Goal: Task Accomplishment & Management: Complete application form

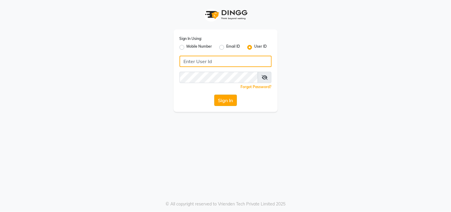
type input "sundarika"
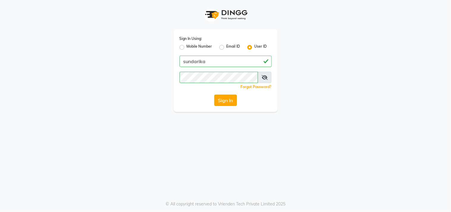
click at [230, 101] on button "Sign In" at bounding box center [225, 100] width 23 height 11
click at [230, 101] on div "Sign In" at bounding box center [226, 100] width 92 height 11
click at [230, 101] on button "Sign In" at bounding box center [225, 100] width 23 height 11
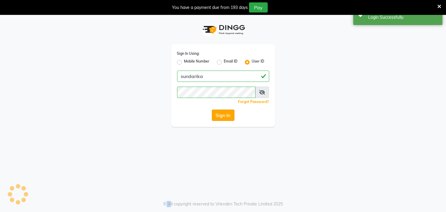
select select "5341"
select select "service"
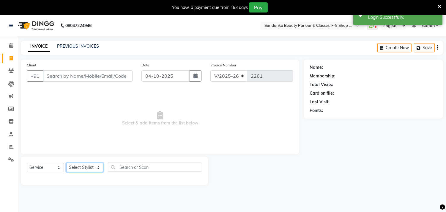
click at [88, 169] on select "Select Stylist Gita mala [PERSON_NAME] Mam" at bounding box center [84, 167] width 37 height 9
select select "35109"
click at [66, 163] on select "Select Stylist Gita mala [PERSON_NAME] Mam" at bounding box center [84, 167] width 37 height 9
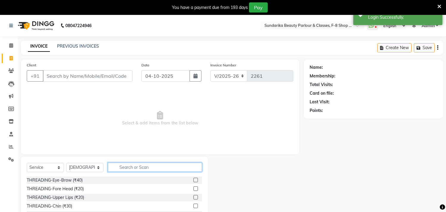
click at [126, 171] on input "text" at bounding box center [155, 166] width 94 height 9
type input "ble"
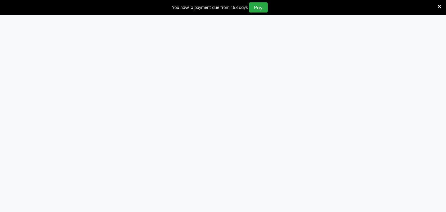
select select "5341"
select select "service"
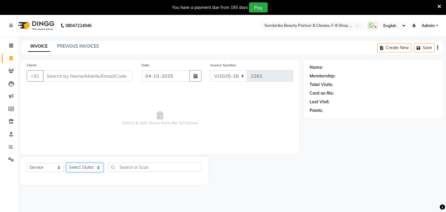
click at [89, 170] on select "Select Stylist Gita mala [PERSON_NAME] Mam" at bounding box center [84, 167] width 37 height 9
select select "35220"
click at [66, 163] on select "Select Stylist Gita mala [PERSON_NAME] Mam" at bounding box center [84, 167] width 37 height 9
click at [91, 160] on div "Select Service Product Membership Package Voucher Prepaid Gift Card Select Styl…" at bounding box center [114, 170] width 187 height 28
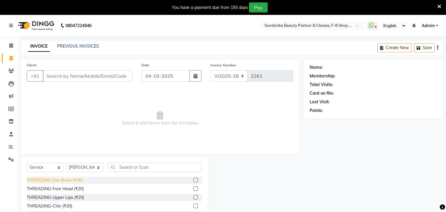
click at [72, 181] on div "THREADING-Eye-Brow (₹40)" at bounding box center [55, 180] width 56 height 6
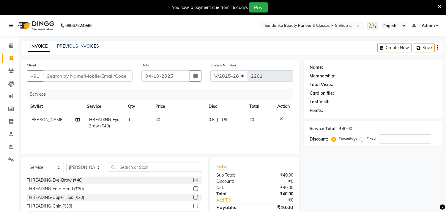
checkbox input "false"
click at [84, 74] on input "Client" at bounding box center [88, 75] width 90 height 11
type input "8"
type input "0"
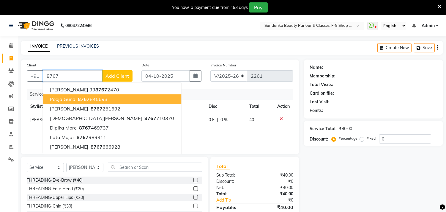
click at [91, 98] on ngb-highlight "8767 845693" at bounding box center [92, 99] width 31 height 6
type input "8767845693"
click at [91, 98] on div "Services" at bounding box center [162, 94] width 271 height 11
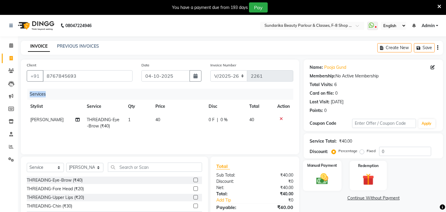
click at [325, 178] on img at bounding box center [323, 179] width 20 height 14
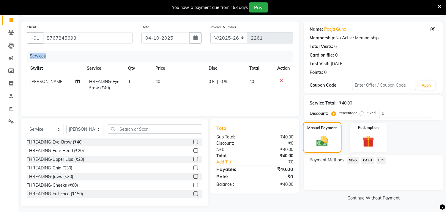
scroll to position [41, 0]
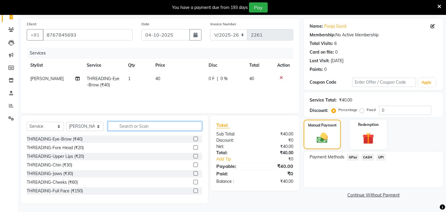
click at [125, 129] on input "text" at bounding box center [155, 125] width 94 height 9
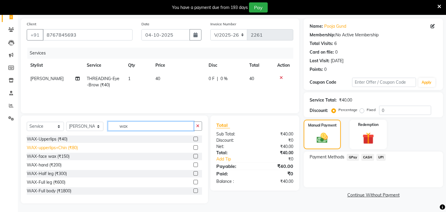
type input "wax"
click at [61, 147] on div "WAX-upperlips+Chin (₹80)" at bounding box center [52, 148] width 51 height 6
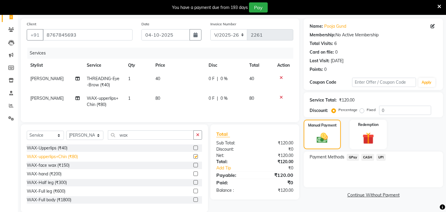
checkbox input "false"
drag, startPoint x: 61, startPoint y: 147, endPoint x: 201, endPoint y: 105, distance: 145.7
click at [201, 105] on td "80" at bounding box center [178, 102] width 53 height 20
click at [205, 105] on td "0 F | 0 %" at bounding box center [225, 102] width 41 height 20
select select "35220"
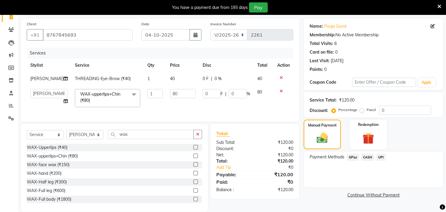
click at [282, 93] on icon at bounding box center [281, 91] width 3 height 4
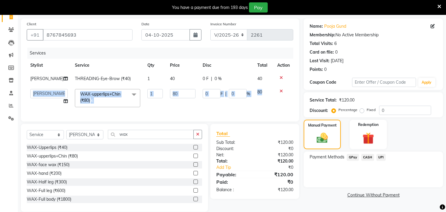
click at [282, 95] on div "Services Stylist Service Qty Price Disc Total Action Vaishali Mam THREADING-Eye…" at bounding box center [160, 82] width 267 height 68
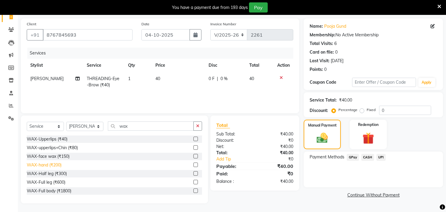
click at [56, 164] on div "WAX-hand (₹200)" at bounding box center [44, 165] width 35 height 6
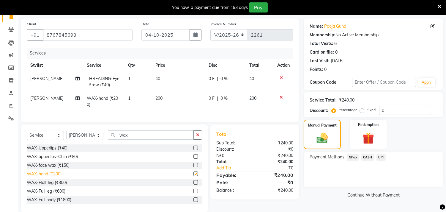
checkbox input "false"
click at [352, 157] on span "GPay" at bounding box center [353, 157] width 12 height 7
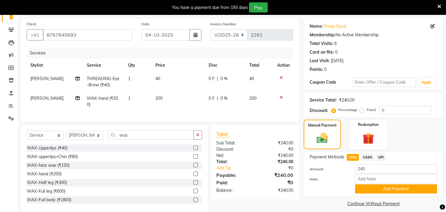
click at [352, 157] on span "GPay" at bounding box center [353, 157] width 12 height 7
click at [391, 191] on button "Add Payment" at bounding box center [396, 188] width 82 height 9
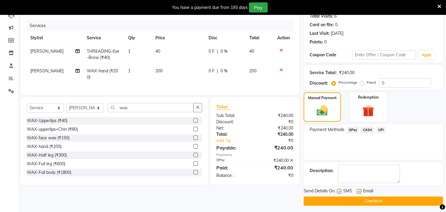
scroll to position [70, 0]
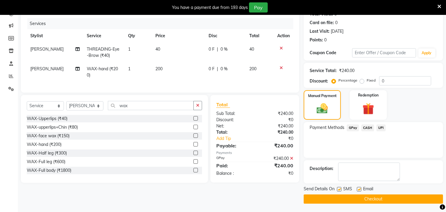
click at [391, 201] on button "Checkout" at bounding box center [373, 198] width 139 height 9
click at [391, 201] on div "Checkout" at bounding box center [373, 198] width 139 height 9
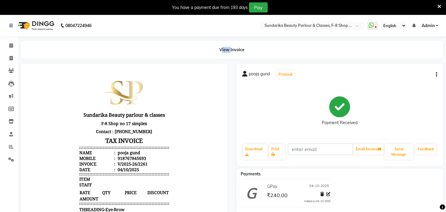
drag, startPoint x: 69, startPoint y: 67, endPoint x: 34, endPoint y: 50, distance: 39.4
click at [34, 50] on div "View Invoice" at bounding box center [232, 50] width 423 height 18
click at [11, 55] on span at bounding box center [11, 58] width 10 height 7
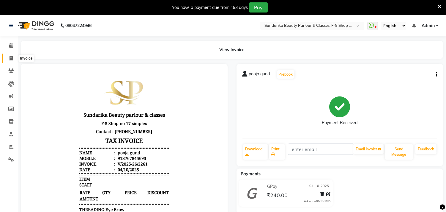
select select "service"
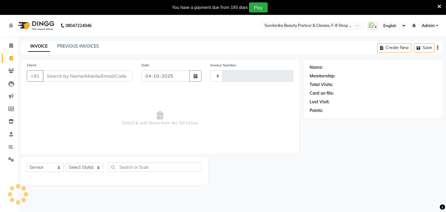
type input "2262"
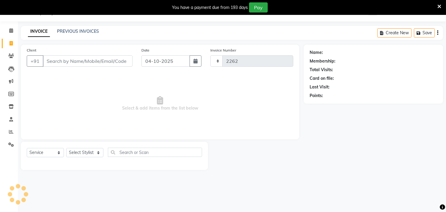
select select "5341"
click at [67, 63] on input "Client" at bounding box center [88, 60] width 90 height 11
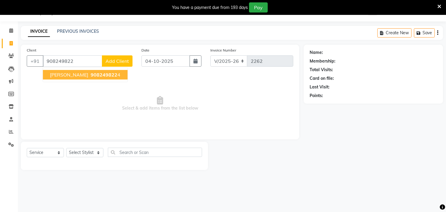
click at [70, 76] on span "SAYALI JADHAV" at bounding box center [69, 75] width 38 height 6
type input "9082498224"
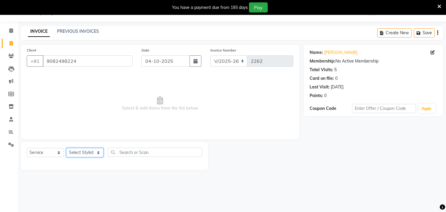
click at [91, 154] on select "Select Stylist Gita mala [PERSON_NAME] Mam" at bounding box center [84, 152] width 37 height 9
select select "35220"
click at [66, 148] on select "Select Stylist Gita mala [PERSON_NAME] Mam" at bounding box center [84, 152] width 37 height 9
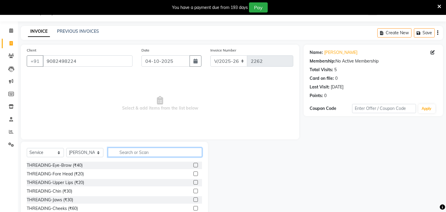
click at [123, 154] on input "text" at bounding box center [155, 152] width 94 height 9
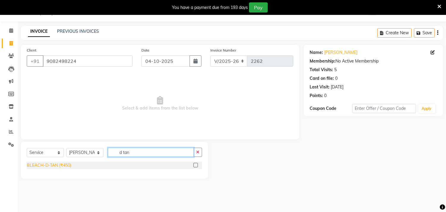
type input "d tan"
click at [42, 166] on div "BLEACH-D-TAN (₹450)" at bounding box center [49, 165] width 45 height 6
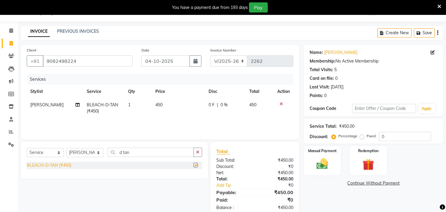
checkbox input "false"
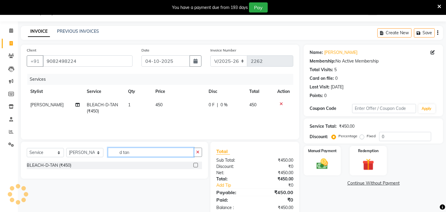
click at [143, 148] on input "d tan" at bounding box center [151, 152] width 86 height 9
type input "d"
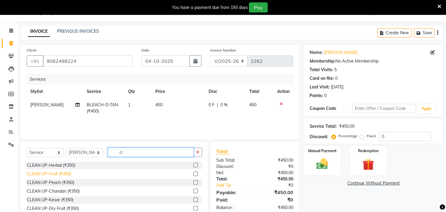
type input "cl"
click at [65, 172] on div "CLEAN UP-Fruit (₹350)" at bounding box center [49, 174] width 44 height 6
click at [65, 161] on div "Select Service Product Membership Package Voucher Prepaid Gift Card Select Styl…" at bounding box center [114, 155] width 175 height 14
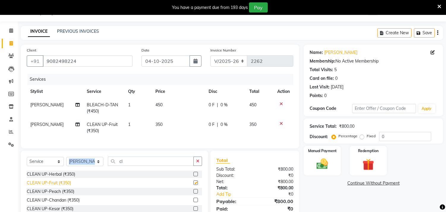
click at [65, 170] on div "Select Service Product Membership Package Voucher Prepaid Gift Card Select Styl…" at bounding box center [114, 163] width 175 height 14
checkbox input "false"
click at [99, 164] on select "Select Stylist Gita mala [PERSON_NAME] Mam" at bounding box center [84, 161] width 37 height 9
select select "35110"
click at [66, 162] on select "Select Stylist Gita mala [PERSON_NAME] Mam" at bounding box center [84, 161] width 37 height 9
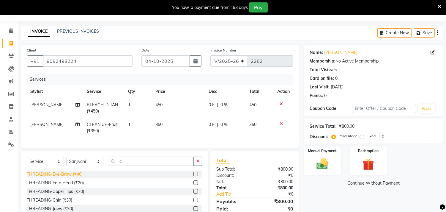
click at [67, 177] on div "THREADING-Eye-Brow (₹40)" at bounding box center [55, 174] width 56 height 6
click at [67, 178] on div "Select Service Product Membership Package Voucher Prepaid Gift Card Select Styl…" at bounding box center [114, 194] width 187 height 88
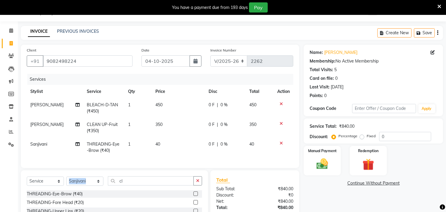
checkbox input "false"
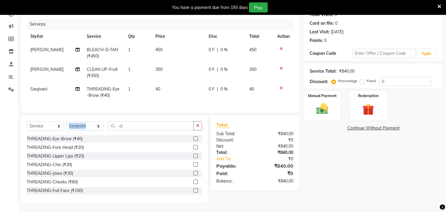
scroll to position [75, 0]
click at [161, 47] on span "450" at bounding box center [159, 49] width 7 height 5
select select "35220"
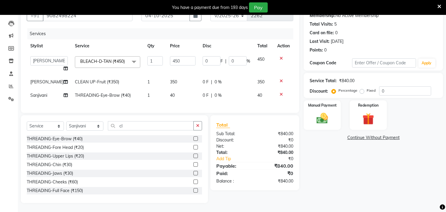
scroll to position [72, 0]
click at [173, 56] on input "450" at bounding box center [183, 60] width 26 height 9
type input "4"
type input "350"
click at [322, 112] on img at bounding box center [323, 119] width 20 height 14
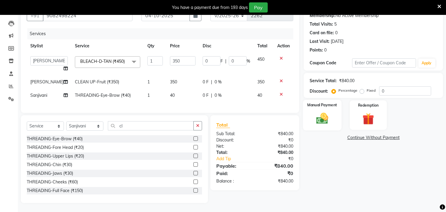
click at [322, 112] on img at bounding box center [323, 119] width 20 height 14
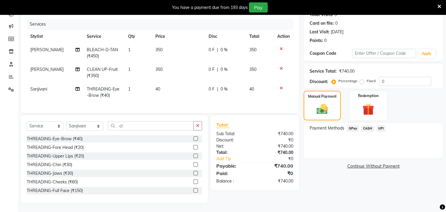
click at [354, 126] on span "GPay" at bounding box center [353, 128] width 12 height 7
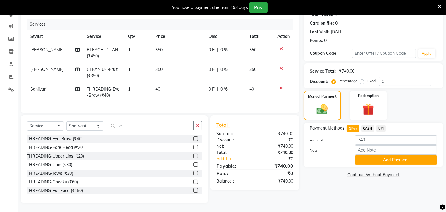
scroll to position [75, 0]
click at [372, 155] on button "Add Payment" at bounding box center [396, 159] width 82 height 9
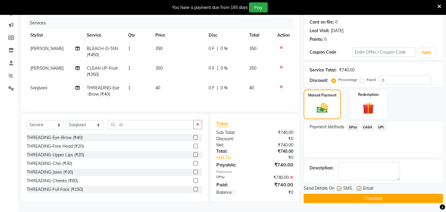
click at [368, 194] on button "Checkout" at bounding box center [373, 198] width 139 height 9
click at [368, 194] on div "Checkout" at bounding box center [373, 198] width 139 height 9
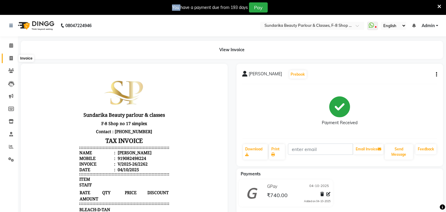
click at [10, 57] on icon at bounding box center [11, 58] width 3 height 4
select select "5341"
select select "service"
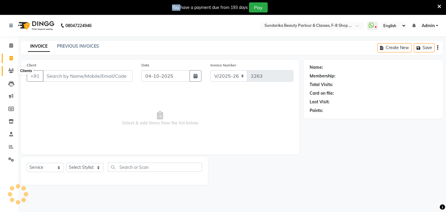
scroll to position [15, 0]
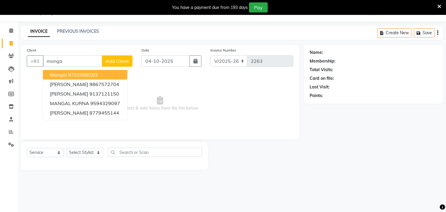
click at [60, 73] on span "mangal" at bounding box center [58, 75] width 17 height 6
type input "9702568283"
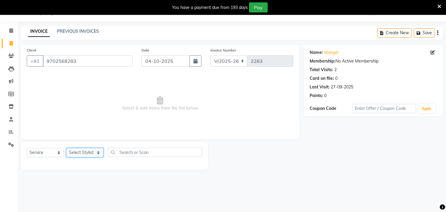
click at [87, 153] on select "Select Stylist Gita mala [PERSON_NAME] Mam" at bounding box center [84, 152] width 37 height 9
click at [82, 153] on select "Select Stylist Gita mala [PERSON_NAME] Mam" at bounding box center [84, 152] width 37 height 9
select select "35110"
click at [66, 148] on select "Select Stylist Gita mala [PERSON_NAME] Mam" at bounding box center [84, 152] width 37 height 9
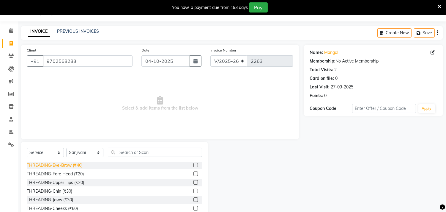
click at [64, 164] on div "THREADING-Eye-Brow (₹40)" at bounding box center [55, 165] width 56 height 6
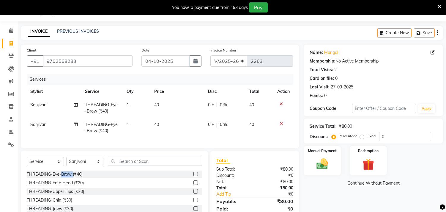
checkbox input "false"
click at [65, 186] on div "THREADING-Fore Head (₹20)" at bounding box center [55, 183] width 57 height 6
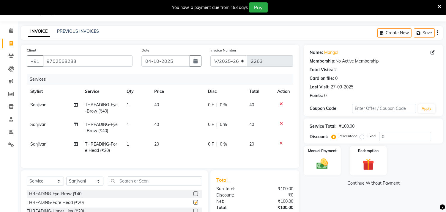
checkbox input "false"
click at [281, 121] on icon at bounding box center [281, 123] width 3 height 4
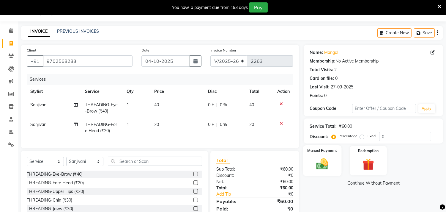
click at [319, 163] on img at bounding box center [323, 164] width 20 height 14
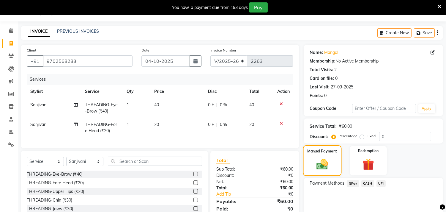
click at [319, 163] on img at bounding box center [322, 164] width 19 height 13
click at [351, 183] on span "GPay" at bounding box center [353, 183] width 12 height 7
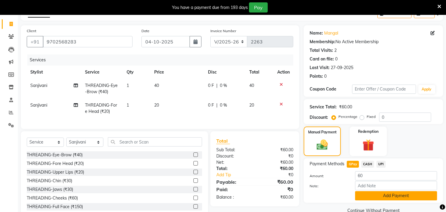
scroll to position [55, 0]
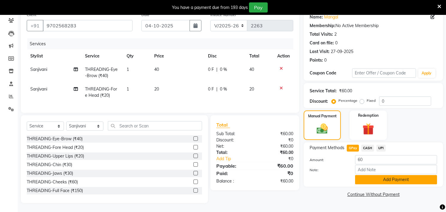
click at [362, 175] on button "Add Payment" at bounding box center [396, 179] width 82 height 9
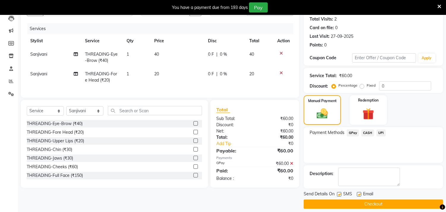
scroll to position [70, 0]
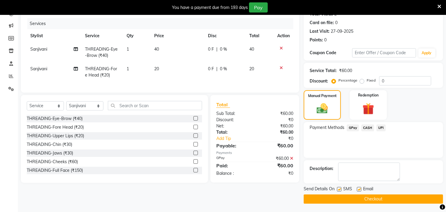
click at [347, 197] on button "Checkout" at bounding box center [373, 198] width 139 height 9
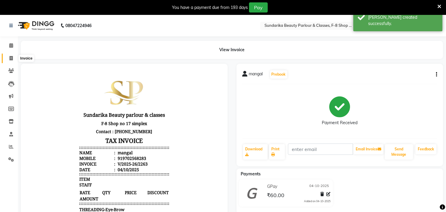
click at [10, 58] on icon at bounding box center [11, 58] width 3 height 4
select select "5341"
select select "service"
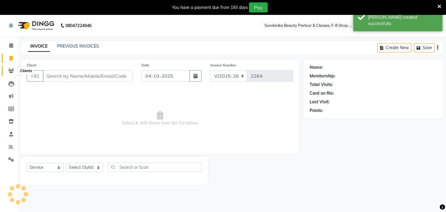
scroll to position [15, 0]
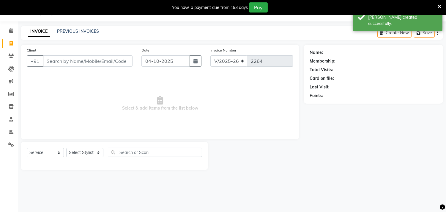
click at [82, 60] on input "Client" at bounding box center [88, 60] width 90 height 11
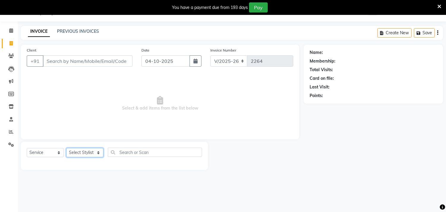
click at [87, 152] on select "Select Stylist Gita mala [PERSON_NAME] Mam" at bounding box center [84, 152] width 37 height 9
select select "35109"
click at [66, 148] on select "Select Stylist Gita mala [PERSON_NAME] Mam" at bounding box center [84, 152] width 37 height 9
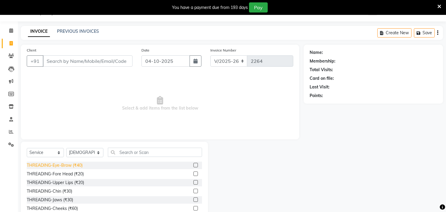
click at [72, 164] on div "THREADING-Eye-Brow (₹40)" at bounding box center [55, 165] width 56 height 6
checkbox input "false"
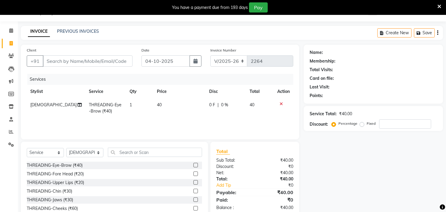
click at [73, 171] on div "THREADING-Fore Head (₹20)" at bounding box center [55, 174] width 57 height 6
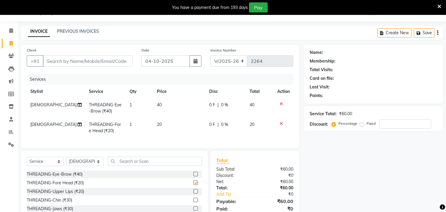
checkbox input "false"
click at [150, 164] on input "text" at bounding box center [155, 160] width 94 height 9
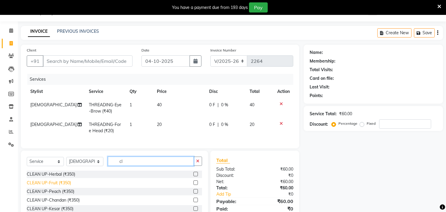
type input "cl"
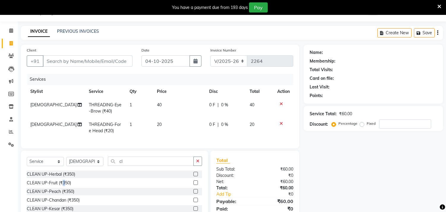
click at [62, 186] on div "CLEAN UP-Fruit (₹350)" at bounding box center [49, 183] width 44 height 6
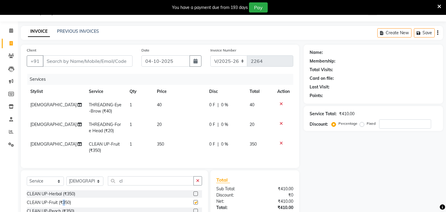
checkbox input "false"
click at [141, 179] on div "Select Service Product Membership Package Voucher Prepaid Gift Card Select Styl…" at bounding box center [114, 214] width 187 height 88
click at [142, 182] on input "cl" at bounding box center [151, 180] width 86 height 9
type input "c"
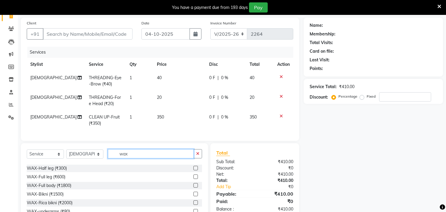
scroll to position [66, 0]
type input "wax"
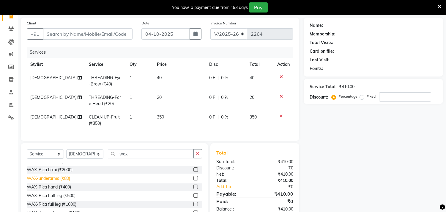
click at [68, 181] on div "WAX-underarms (₹80)" at bounding box center [48, 178] width 43 height 6
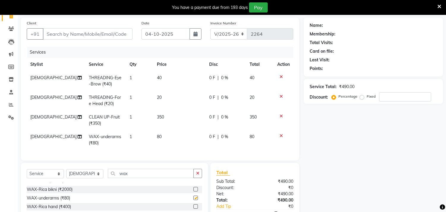
checkbox input "false"
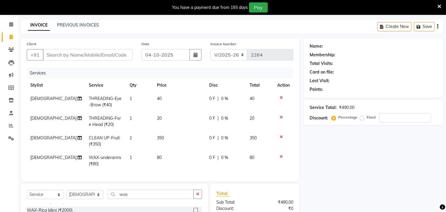
scroll to position [0, 0]
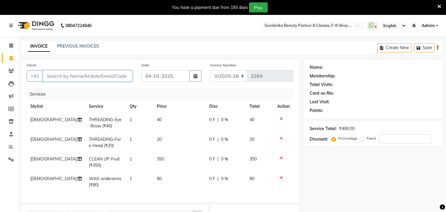
click at [79, 73] on input "Client" at bounding box center [88, 75] width 90 height 11
type input "d"
type input "0"
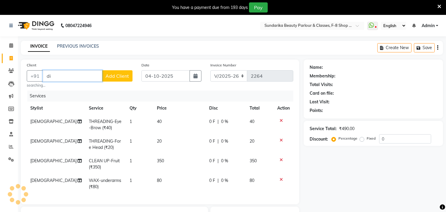
type input "d"
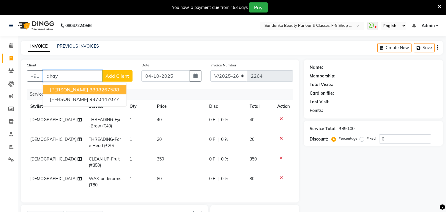
click at [83, 87] on span "deepali dhaygave" at bounding box center [69, 90] width 38 height 6
type input "8898267588"
click at [83, 87] on div "Client +91 8898267588 deepali dhaygave 8898267588 shital dhaytadak 9370447077 A…" at bounding box center [160, 130] width 279 height 143
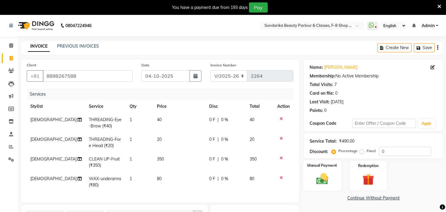
click at [320, 181] on img at bounding box center [323, 179] width 20 height 14
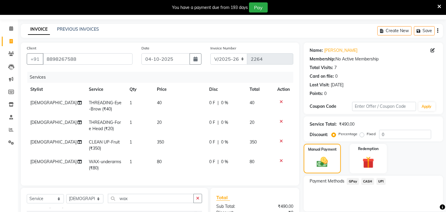
scroll to position [33, 0]
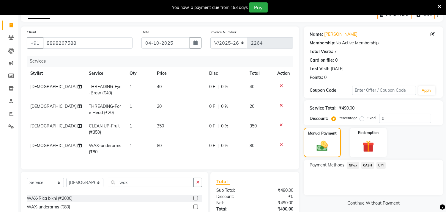
click at [352, 165] on span "GPay" at bounding box center [353, 165] width 12 height 7
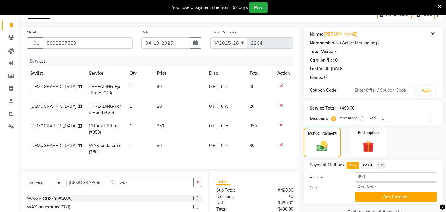
click at [374, 195] on button "Add Payment" at bounding box center [396, 196] width 82 height 9
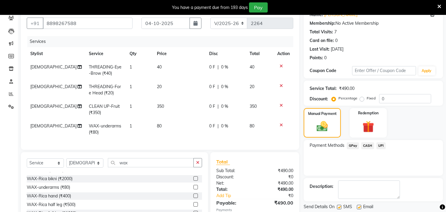
scroll to position [94, 0]
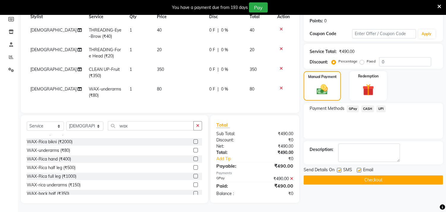
click at [370, 175] on button "Checkout" at bounding box center [373, 179] width 139 height 9
